Goal: Information Seeking & Learning: Find specific fact

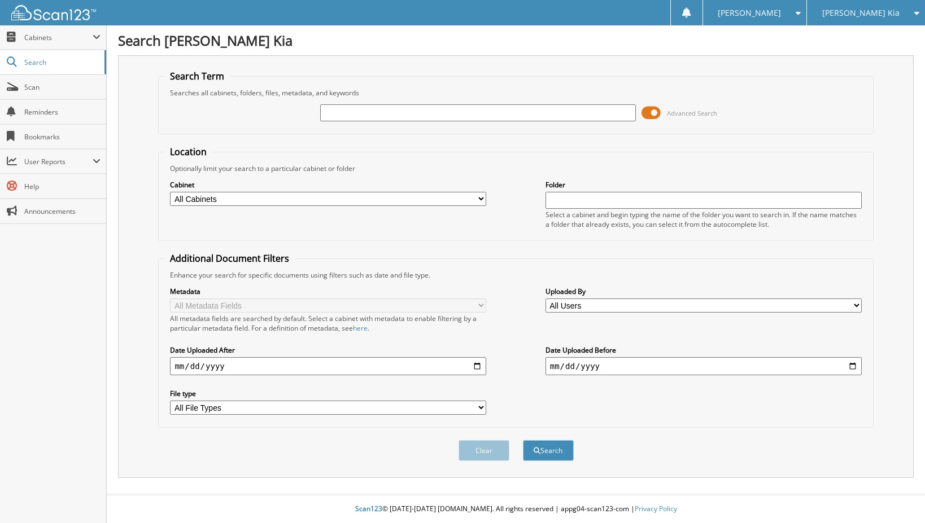
click at [379, 115] on input "text" at bounding box center [478, 112] width 316 height 17
type input "517741"
click at [523, 440] on button "Search" at bounding box center [548, 450] width 51 height 21
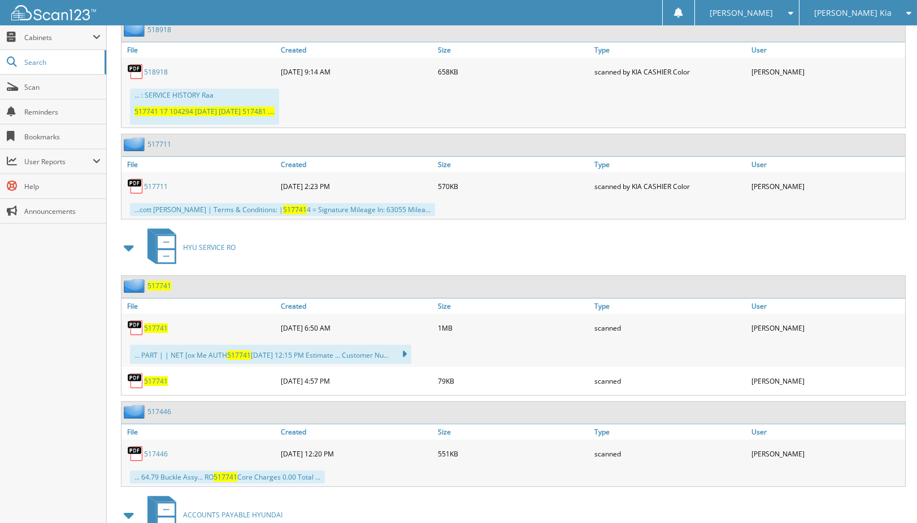
scroll to position [2489, 0]
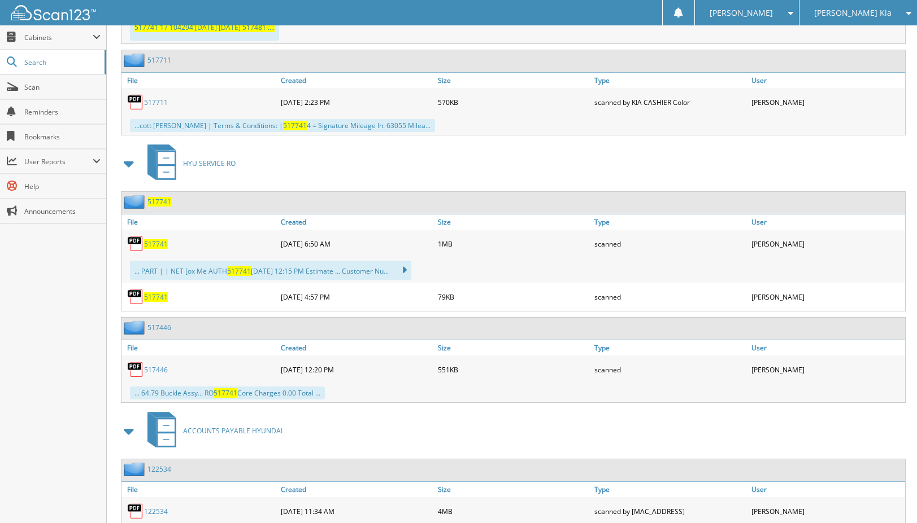
click at [150, 298] on span "517741" at bounding box center [156, 298] width 24 height 10
click at [155, 242] on span "517741" at bounding box center [156, 244] width 24 height 10
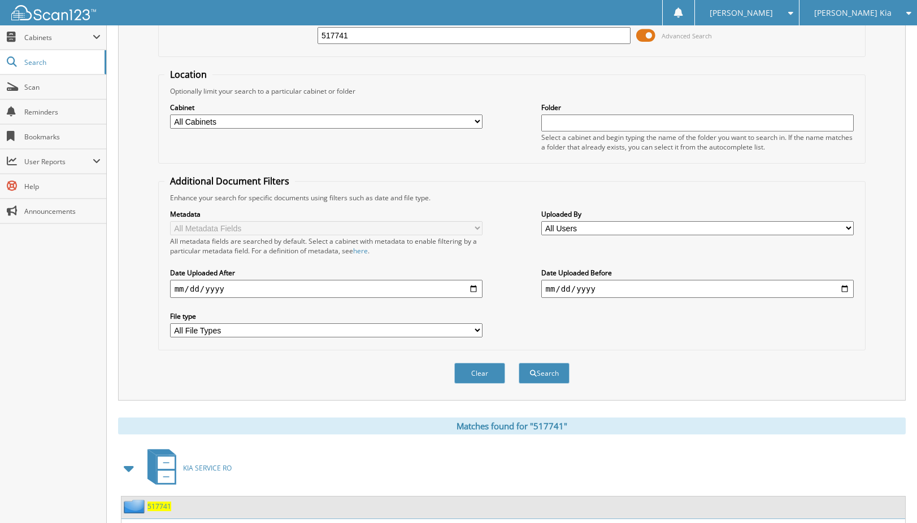
scroll to position [35, 0]
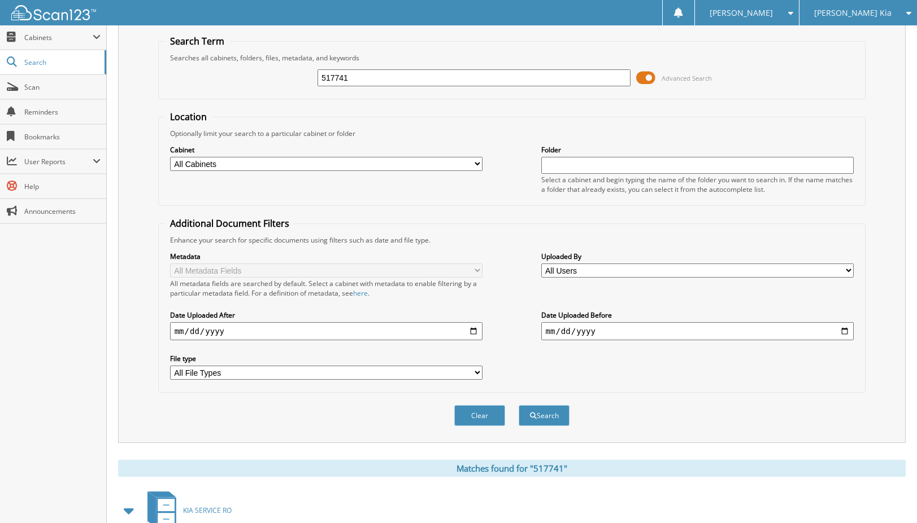
drag, startPoint x: 352, startPoint y: 77, endPoint x: 309, endPoint y: 88, distance: 43.6
click at [309, 88] on div "517741 Advanced Search" at bounding box center [511, 78] width 695 height 30
type input "518070"
click at [518, 405] on button "Search" at bounding box center [543, 415] width 51 height 21
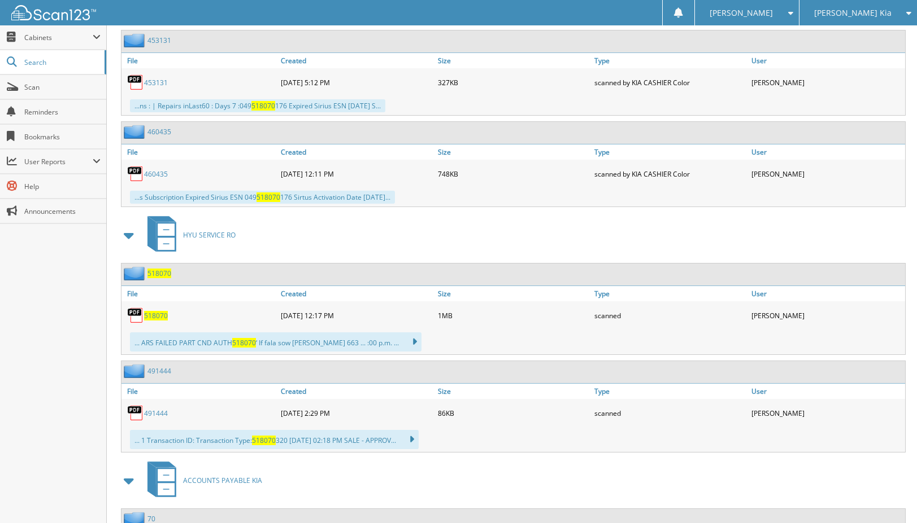
scroll to position [1576, 0]
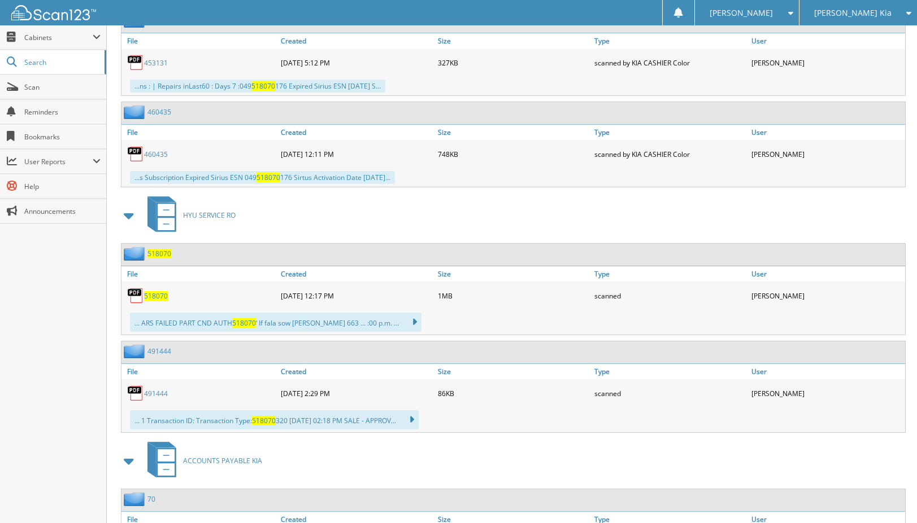
click at [162, 294] on span "518070" at bounding box center [156, 296] width 24 height 10
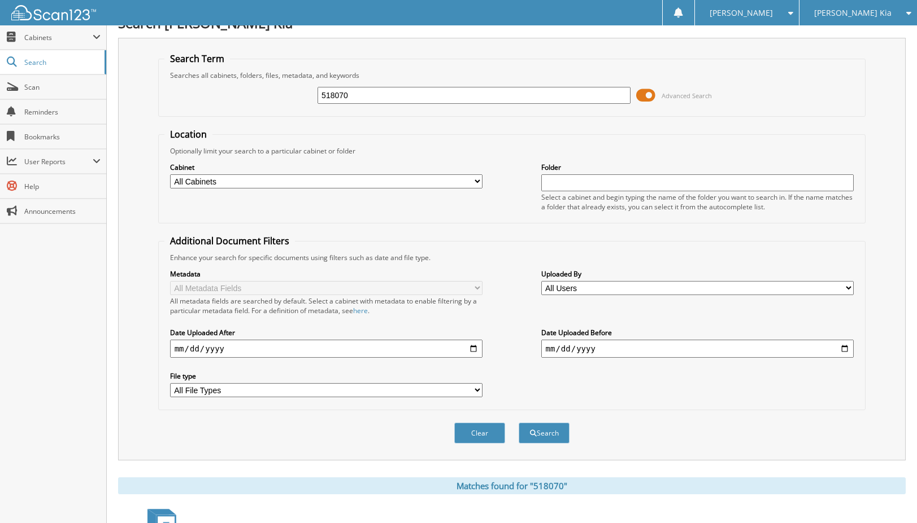
scroll to position [0, 0]
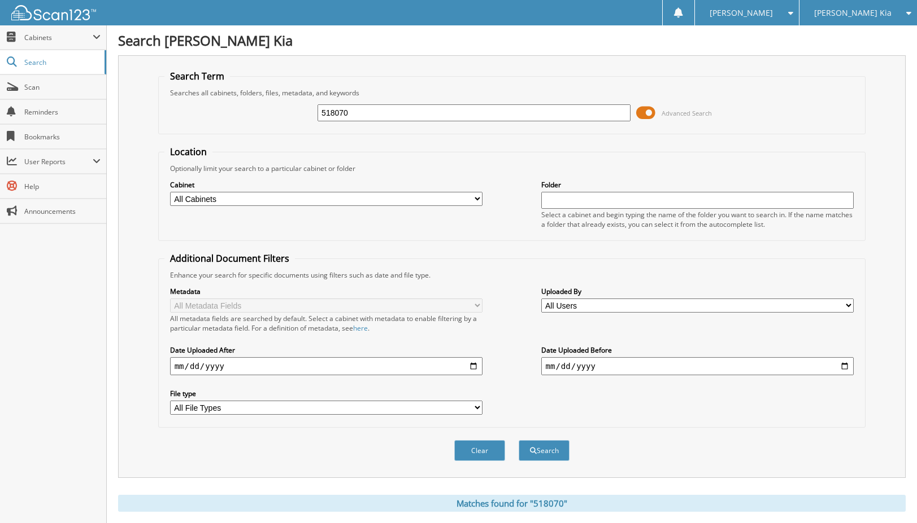
drag, startPoint x: 362, startPoint y: 120, endPoint x: 278, endPoint y: 92, distance: 88.6
click at [290, 107] on div "518070 Advanced Search" at bounding box center [511, 113] width 695 height 30
type input "518018"
click at [518, 440] on button "Search" at bounding box center [543, 450] width 51 height 21
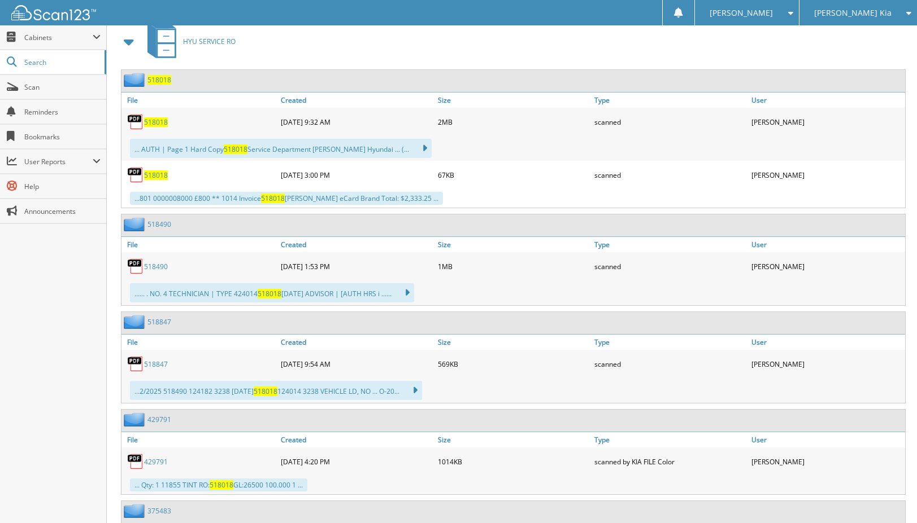
scroll to position [512, 0]
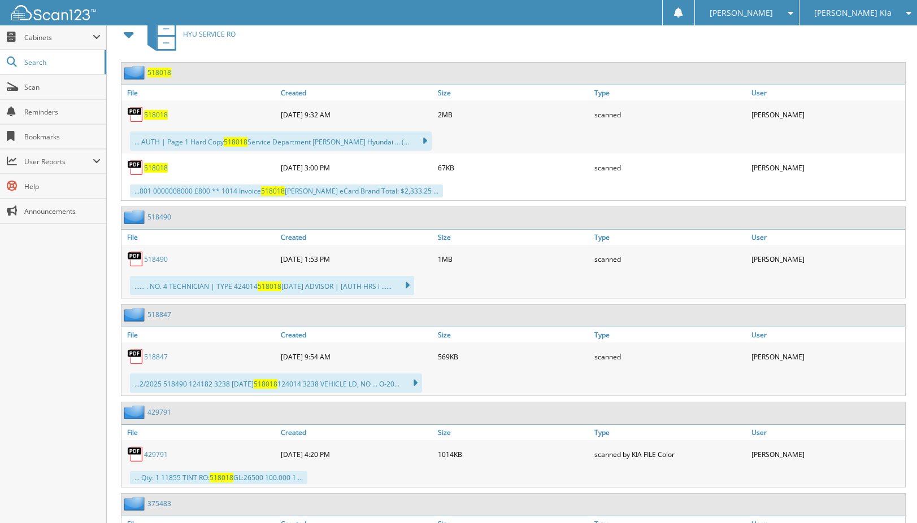
click at [164, 117] on span "518018" at bounding box center [156, 115] width 24 height 10
click at [153, 173] on div "518018" at bounding box center [199, 167] width 156 height 23
click at [151, 170] on span "518018" at bounding box center [156, 168] width 24 height 10
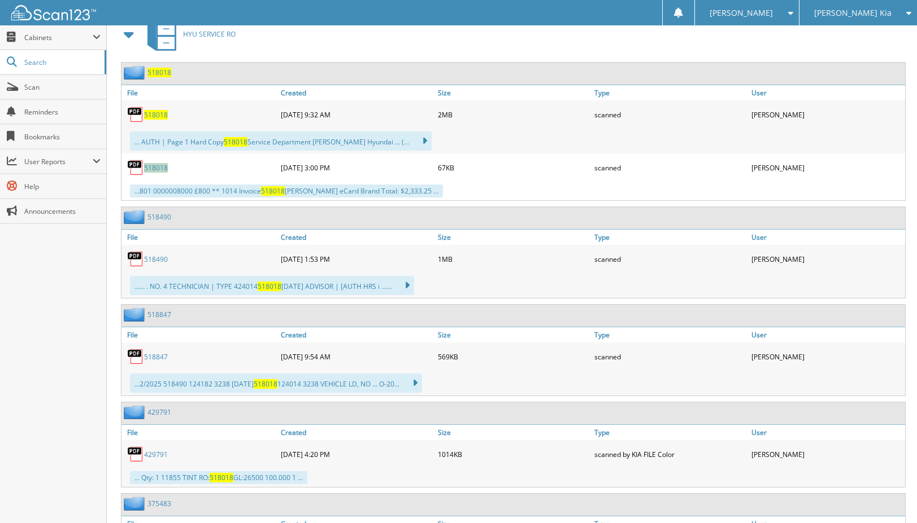
click at [151, 170] on span "518018" at bounding box center [156, 168] width 24 height 10
